Goal: Information Seeking & Learning: Learn about a topic

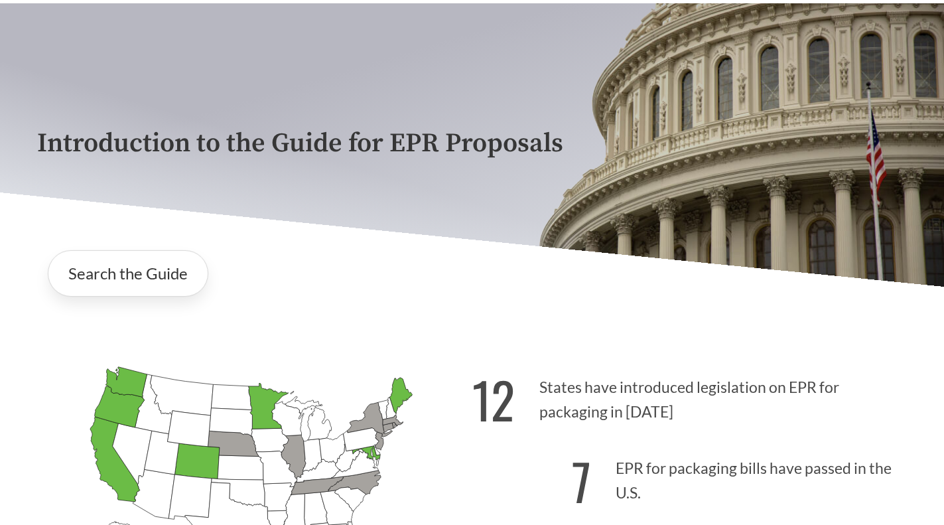
scroll to position [220, 0]
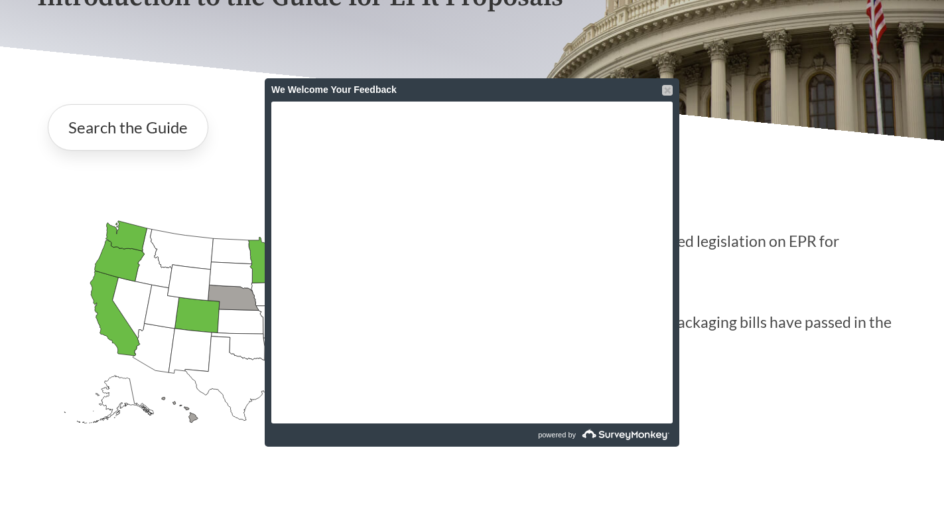
click at [665, 91] on div at bounding box center [667, 90] width 11 height 11
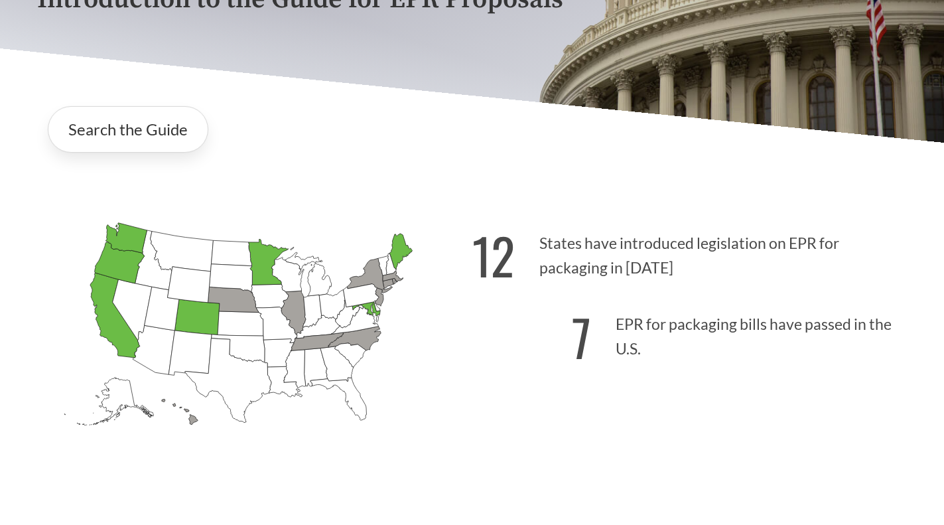
scroll to position [241, 0]
